Goal: Find specific page/section: Find specific page/section

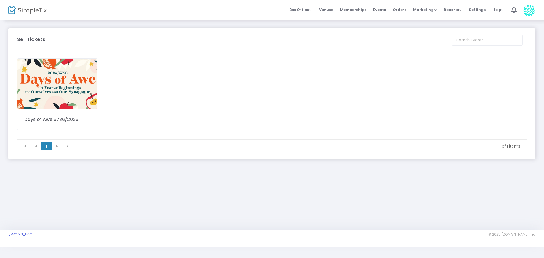
click at [47, 88] on img at bounding box center [57, 84] width 80 height 50
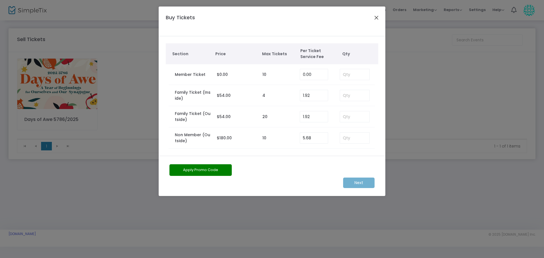
click at [379, 16] on button "Close" at bounding box center [376, 17] width 7 height 7
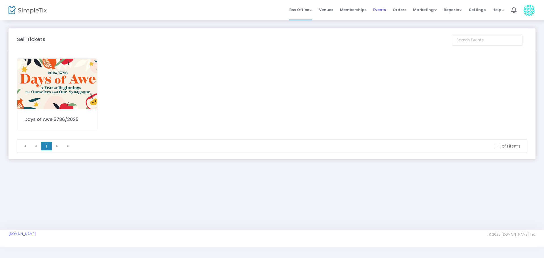
click at [381, 10] on span "Events" at bounding box center [379, 10] width 13 height 14
click at [380, 10] on span "Events" at bounding box center [379, 10] width 13 height 14
